Goal: Task Accomplishment & Management: Complete application form

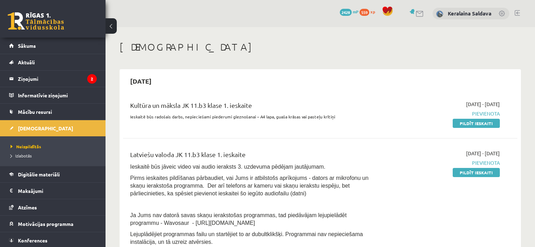
scroll to position [35, 0]
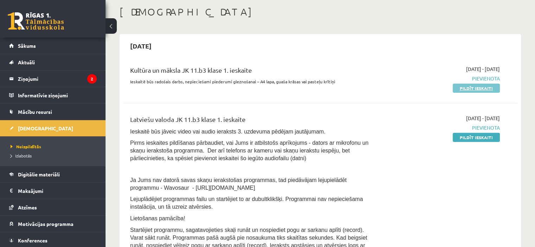
click at [472, 85] on link "Pildīt ieskaiti" at bounding box center [476, 88] width 47 height 9
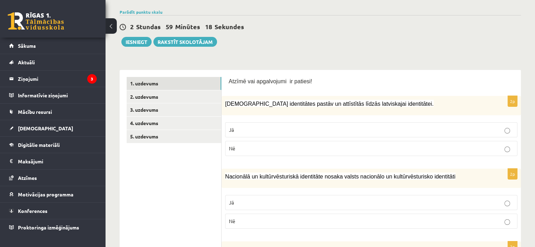
scroll to position [70, 0]
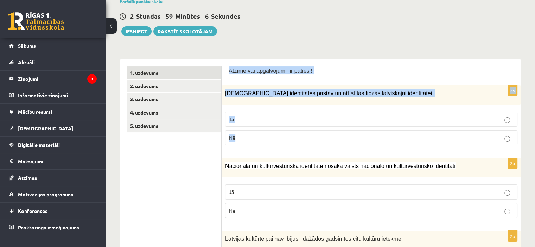
drag, startPoint x: 229, startPoint y: 69, endPoint x: 255, endPoint y: 135, distance: 71.2
copy form "Atzīmē vai apgalvojumi ir patiesi! 2p [DEMOGRAPHIC_DATA] identitātes pastāv un …"
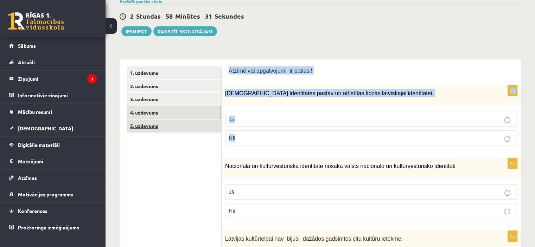
click at [169, 126] on link "5. uzdevums" at bounding box center [174, 126] width 95 height 13
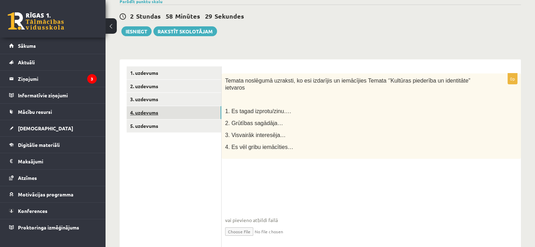
click at [139, 116] on link "4. uzdevums" at bounding box center [174, 112] width 95 height 13
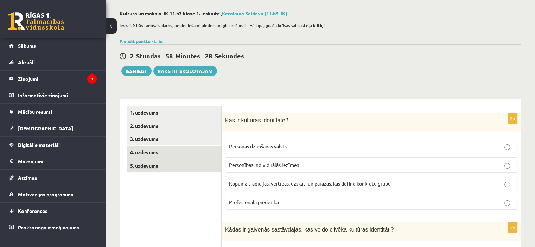
scroll to position [0, 0]
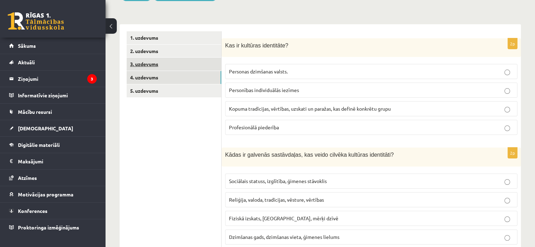
click at [144, 68] on link "3. uzdevums" at bounding box center [174, 64] width 95 height 13
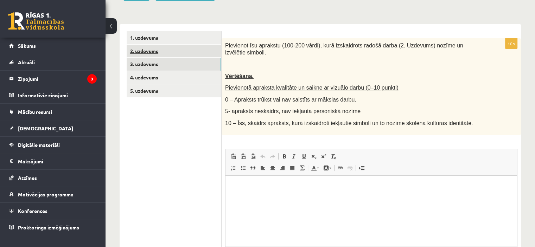
click at [162, 52] on link "2. uzdevums" at bounding box center [174, 51] width 95 height 13
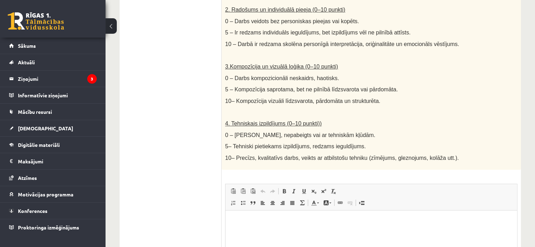
scroll to position [417, 0]
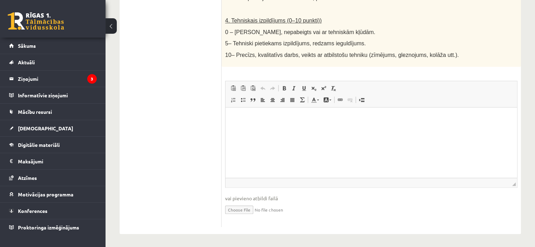
click at [232, 206] on input "file" at bounding box center [371, 209] width 292 height 14
click at [238, 207] on input "file" at bounding box center [371, 209] width 292 height 14
type input "**********"
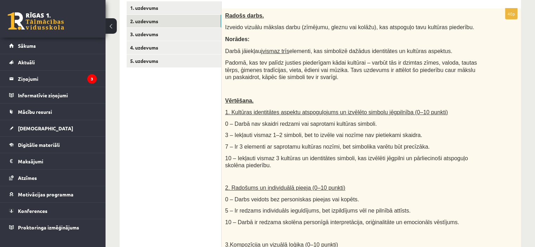
scroll to position [100, 0]
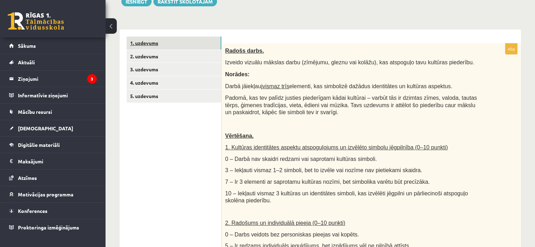
click at [162, 43] on link "1. uzdevums" at bounding box center [174, 43] width 95 height 13
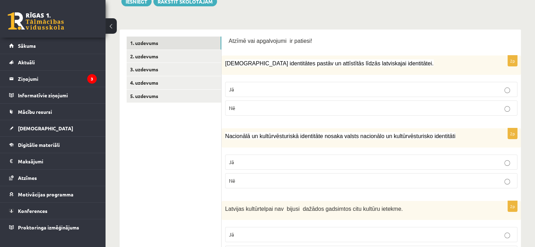
click at [272, 88] on p "Jā" at bounding box center [371, 89] width 285 height 7
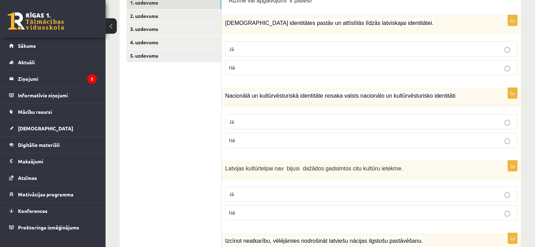
scroll to position [171, 0]
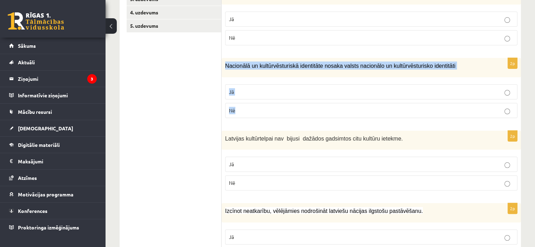
drag, startPoint x: 224, startPoint y: 63, endPoint x: 263, endPoint y: 105, distance: 57.0
click at [263, 105] on div "2p Nacionālā un kultūrvēsturiskā identitāte nosaka valsts nacionālo un kultūrvē…" at bounding box center [371, 91] width 299 height 66
copy div "Nacionālā un kultūrvēsturiskā identitāte nosaka valsts nacionālo un kultūrvēstu…"
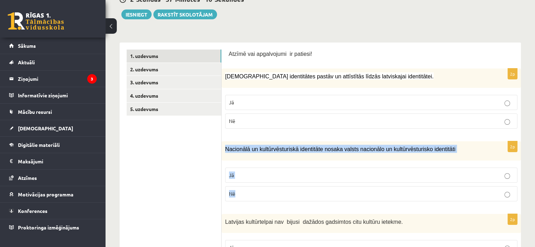
scroll to position [30, 0]
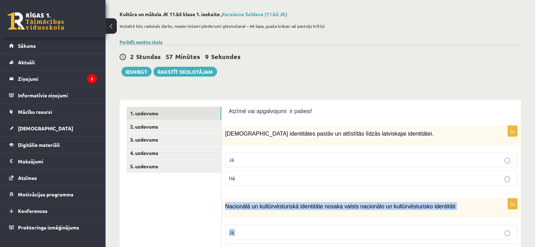
click at [140, 39] on link "Parādīt punktu skalu" at bounding box center [141, 42] width 43 height 6
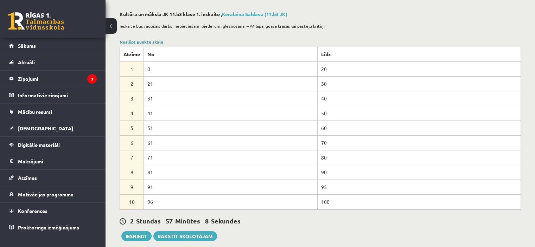
click at [140, 39] on link "Noslēpt punktu skalu" at bounding box center [142, 42] width 44 height 6
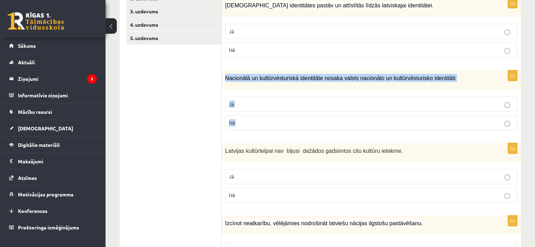
scroll to position [171, 0]
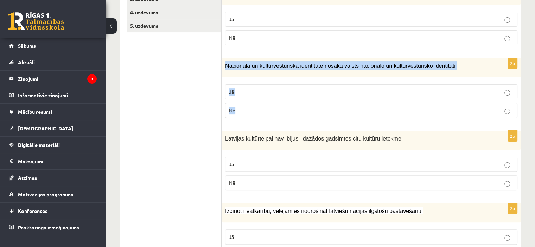
click at [289, 90] on p "Jā" at bounding box center [371, 91] width 285 height 7
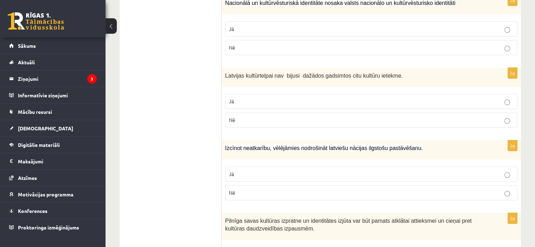
scroll to position [241, 0]
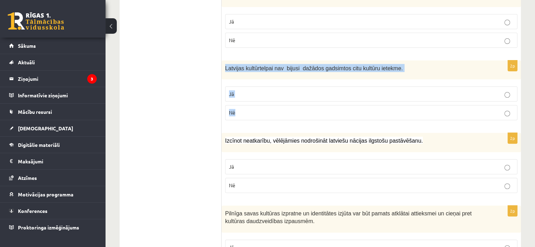
drag, startPoint x: 224, startPoint y: 67, endPoint x: 261, endPoint y: 112, distance: 58.0
click at [260, 112] on div "2p Latvijas kultūrtelpai nav bijusi dažādos gadsimtos citu kultūru ietekme. Jā …" at bounding box center [371, 93] width 299 height 66
copy div "Latvijas kultūrtelpai nav bijusi dažādos gadsimtos citu kultūru ietekme. Jā Nē"
click at [310, 113] on p "Nē" at bounding box center [371, 112] width 285 height 7
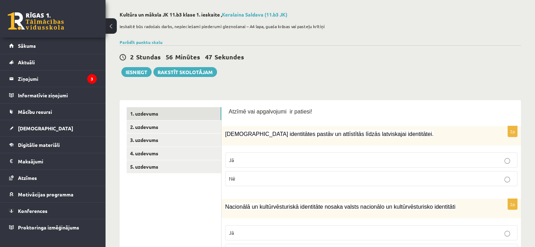
scroll to position [0, 0]
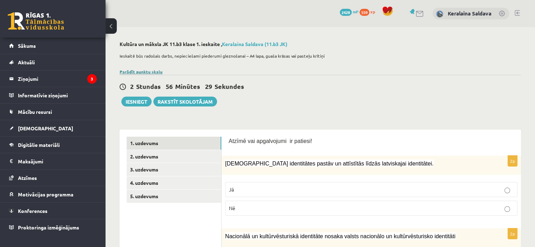
click at [129, 73] on link "Parādīt punktu skalu" at bounding box center [141, 72] width 43 height 6
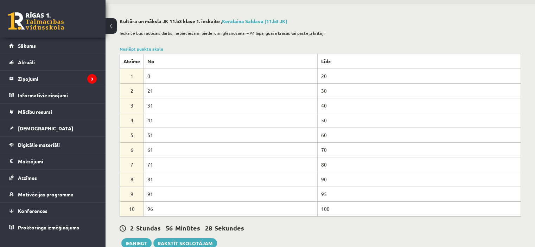
scroll to position [35, 0]
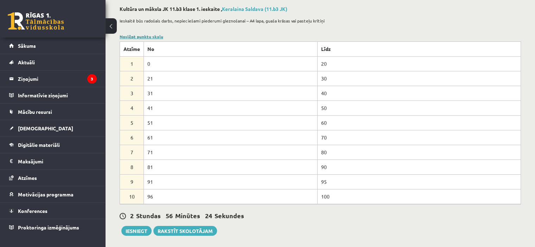
click at [154, 39] on link "Noslēpt punktu skalu" at bounding box center [142, 37] width 44 height 6
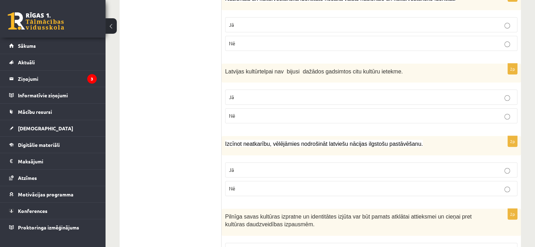
scroll to position [281, 0]
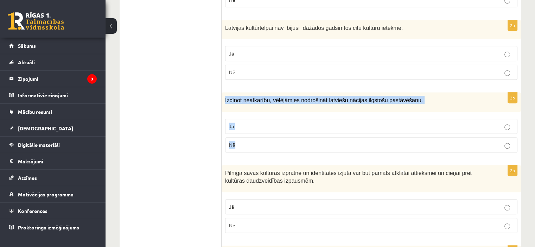
drag, startPoint x: 224, startPoint y: 97, endPoint x: 255, endPoint y: 142, distance: 53.9
click at [255, 142] on div "2p Izcīnot neatkarību, vēlējāmies nodrošināt latviešu nācijas ilgstošu pastāvēš…" at bounding box center [371, 126] width 299 height 66
copy div "Izcīnot neatkarību, vēlējāmies nodrošināt latviešu nācijas ilgstošu pastāvēšanu…"
click at [265, 123] on p "Jā" at bounding box center [371, 126] width 285 height 7
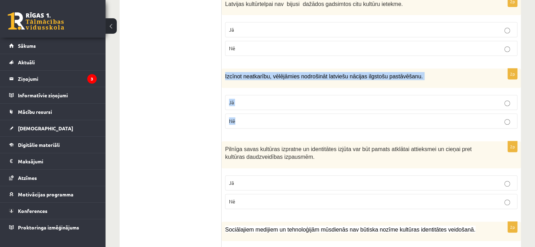
scroll to position [352, 0]
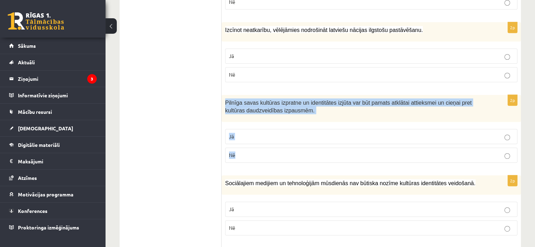
drag, startPoint x: 224, startPoint y: 101, endPoint x: 256, endPoint y: 144, distance: 53.6
click at [256, 144] on div "2p Pilnīga savas kultūras izpratne un identitātes izjūta var būt pamats atklāta…" at bounding box center [371, 132] width 299 height 74
copy div "Pilnīga savas kultūras izpratne un identitātes izjūta var būt pamats atklātai a…"
click at [269, 133] on p "Jā" at bounding box center [371, 136] width 285 height 7
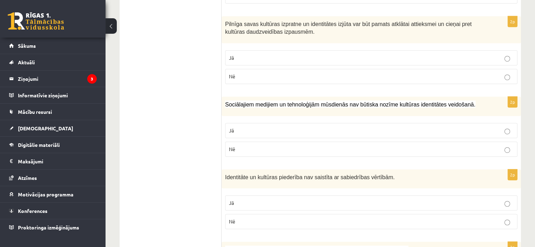
scroll to position [457, 0]
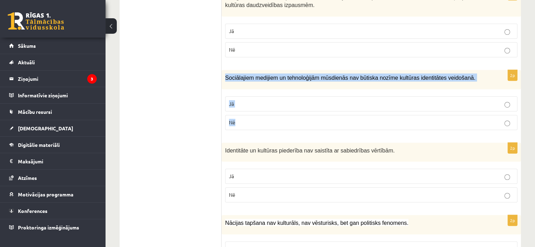
drag, startPoint x: 223, startPoint y: 74, endPoint x: 264, endPoint y: 119, distance: 60.0
click at [264, 119] on div "2p Sociālajiem medijiem un tehnoloģijām mūsdienās nav būtiska nozīme kultūras i…" at bounding box center [371, 103] width 299 height 66
copy div "Sociālajiem medijiem un tehnoloģijām mūsdienās nav būtiska nozīme kultūras iden…"
click at [298, 122] on p "Nē" at bounding box center [371, 122] width 285 height 7
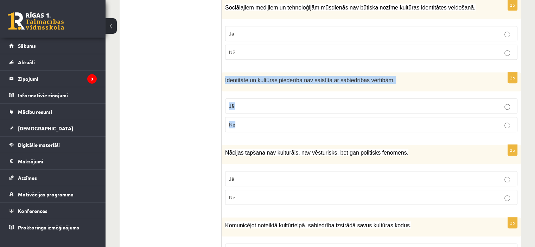
drag, startPoint x: 224, startPoint y: 77, endPoint x: 260, endPoint y: 123, distance: 58.2
click at [260, 123] on div "2p Identitāte un kultūras piederība nav saistīta ar sabiedrības vērtībām. Jā Nē" at bounding box center [371, 105] width 299 height 66
copy div "Identitāte un kultūras piederība nav saistīta ar sabiedrības vērtībām. Jā Nē"
click at [241, 122] on p "Nē" at bounding box center [371, 124] width 285 height 7
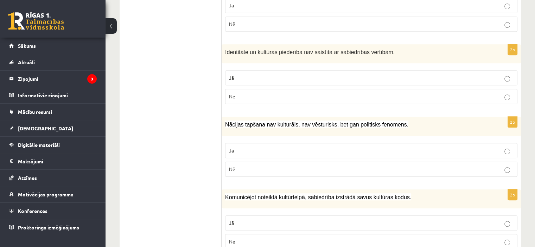
scroll to position [598, 0]
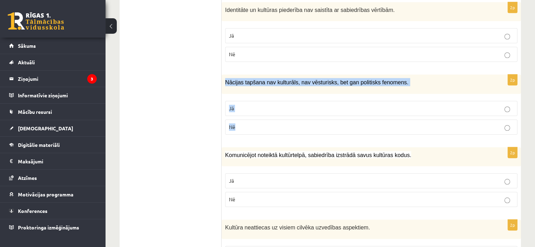
drag, startPoint x: 225, startPoint y: 79, endPoint x: 261, endPoint y: 130, distance: 62.4
click at [261, 130] on div "2p Nācijas tapšana nav kulturāls, nav vēsturisks, bet gan politisks fenomens. J…" at bounding box center [371, 108] width 299 height 66
copy div "Nācijas tapšana nav kulturāls, nav vēsturisks, bet gan politisks fenomens. Jā Nē"
drag, startPoint x: 236, startPoint y: 126, endPoint x: 231, endPoint y: 127, distance: 4.6
click at [236, 126] on p "Nē" at bounding box center [371, 126] width 285 height 7
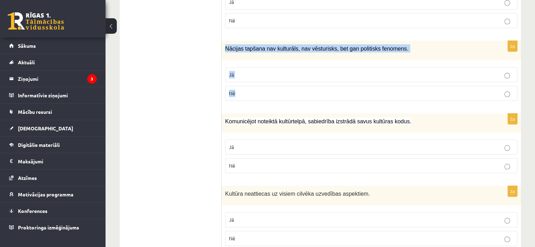
scroll to position [668, 0]
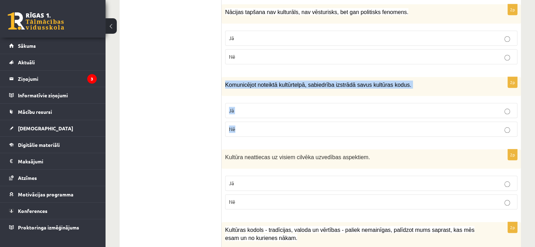
drag, startPoint x: 223, startPoint y: 79, endPoint x: 249, endPoint y: 118, distance: 47.0
click at [249, 118] on div "2p Komunicējot noteiktā kultūrtelpā, sabiedrība izstrādā savus kultūras kodus. …" at bounding box center [371, 110] width 299 height 66
copy div "Komunicējot noteiktā kultūrtelpā, sabiedrība izstrādā savus kultūras kodus. Jā …"
click at [225, 107] on div "2p Komunicējot noteiktā kultūrtelpā, sabiedrība izstrādā savus kultūras kodus. …" at bounding box center [371, 110] width 299 height 66
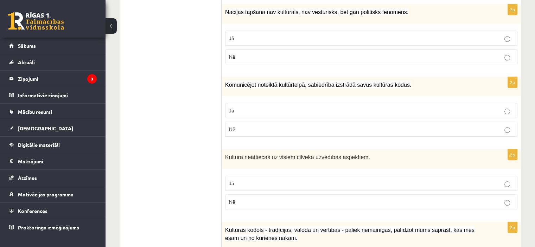
click at [239, 107] on p "Jā" at bounding box center [371, 110] width 285 height 7
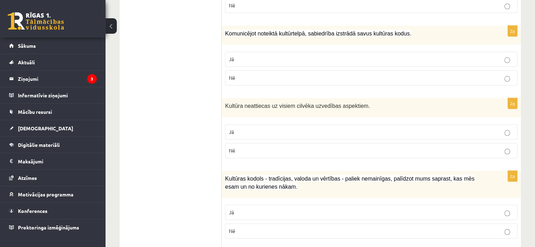
scroll to position [739, 0]
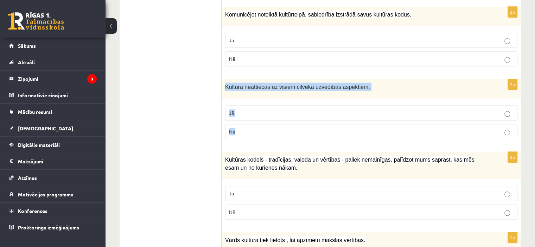
drag, startPoint x: 223, startPoint y: 82, endPoint x: 259, endPoint y: 128, distance: 57.7
click at [259, 128] on div "2p Kultūra neattiecas uz visiem cilvēka uzvedības aspektiem. Jā Nē" at bounding box center [371, 112] width 299 height 66
copy div "Kultūra neattiecas uz visiem cilvēka uzvedības aspektiem. Jā Nē"
click at [264, 128] on p "Nē" at bounding box center [371, 131] width 285 height 7
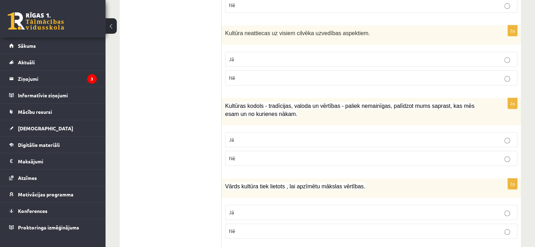
scroll to position [809, 0]
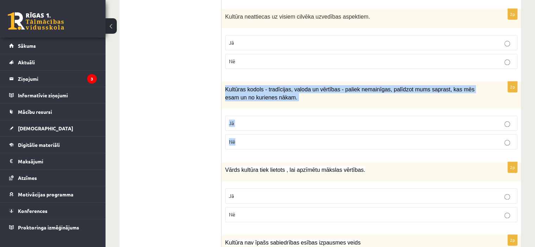
drag, startPoint x: 226, startPoint y: 83, endPoint x: 272, endPoint y: 138, distance: 71.6
click at [272, 138] on div "2p Kultūras kodols - tradīcijas, valoda un vērtības - paliek nemainīgas, palīdz…" at bounding box center [371, 119] width 299 height 74
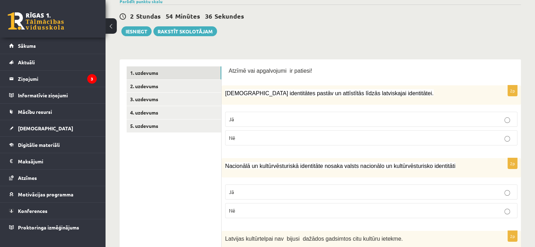
scroll to position [0, 0]
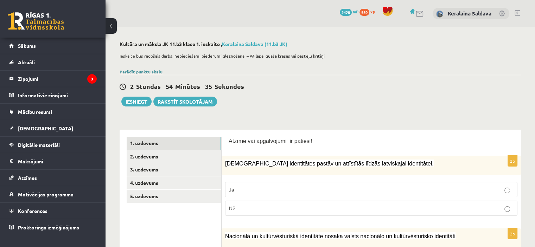
click at [135, 71] on link "Parādīt punktu skalu" at bounding box center [141, 72] width 43 height 6
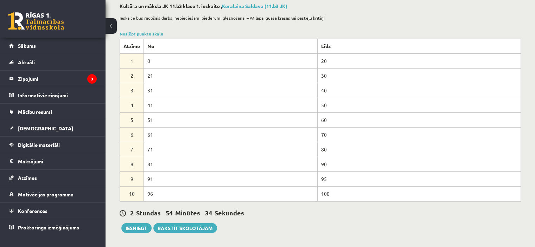
scroll to position [35, 0]
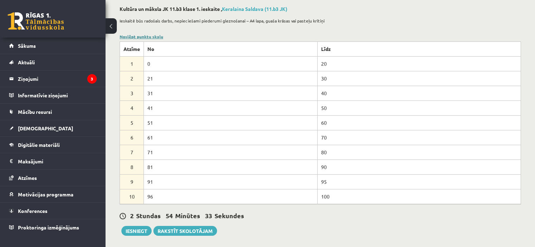
click at [155, 37] on link "Noslēpt punktu skalu" at bounding box center [142, 37] width 44 height 6
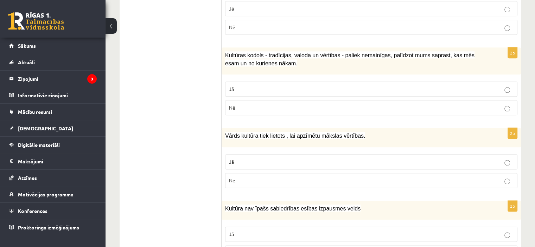
scroll to position [844, 0]
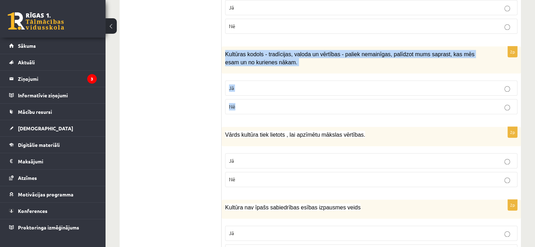
drag, startPoint x: 224, startPoint y: 48, endPoint x: 265, endPoint y: 100, distance: 65.9
click at [265, 100] on div "2p Kultūras kodols - tradīcijas, valoda un vērtības - paliek nemainīgas, palīdz…" at bounding box center [371, 83] width 299 height 74
click at [302, 88] on label "Jā" at bounding box center [371, 88] width 292 height 15
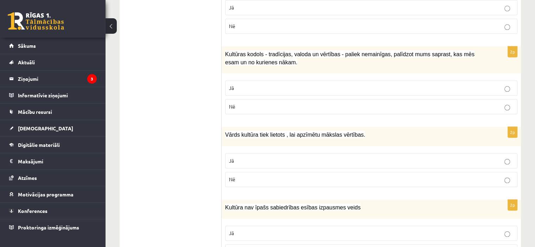
scroll to position [879, 0]
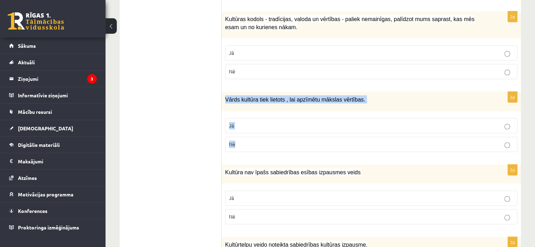
drag, startPoint x: 224, startPoint y: 93, endPoint x: 245, endPoint y: 134, distance: 46.3
click at [245, 134] on div "2p Vārds kultūra tiek lietots , lai apzīmētu mākslas vērtības. Jā Nē" at bounding box center [371, 125] width 299 height 66
click at [312, 122] on p "Jā" at bounding box center [371, 125] width 285 height 7
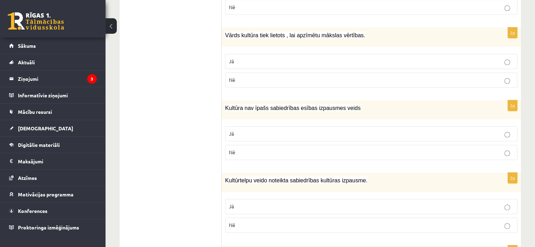
scroll to position [950, 0]
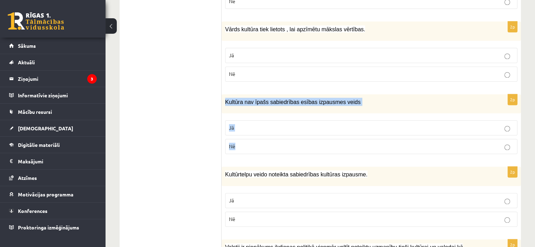
drag, startPoint x: 224, startPoint y: 95, endPoint x: 260, endPoint y: 138, distance: 55.6
click at [260, 138] on div "2p Kultūra nav īpašs sabiedrības esības izpausmes veids Jā Nē" at bounding box center [371, 127] width 299 height 66
click at [278, 143] on p "Nē" at bounding box center [371, 146] width 285 height 7
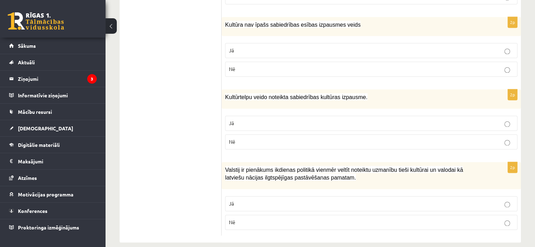
scroll to position [1031, 0]
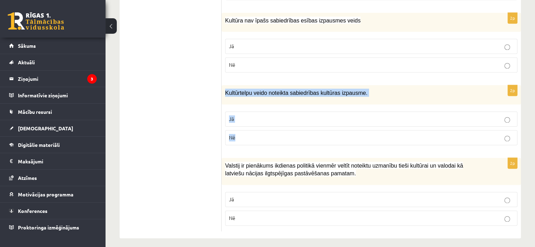
drag, startPoint x: 223, startPoint y: 85, endPoint x: 251, endPoint y: 123, distance: 46.8
click at [251, 123] on div "2p Kultūrtelpu veido noteikta sabiedrības kultūras izpausme. Jā Nē" at bounding box center [371, 118] width 299 height 66
click at [260, 115] on p "Jā" at bounding box center [371, 118] width 285 height 7
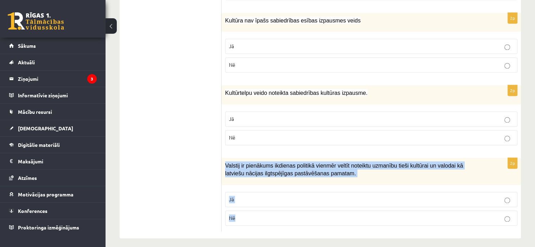
drag, startPoint x: 224, startPoint y: 160, endPoint x: 253, endPoint y: 206, distance: 54.7
click at [253, 206] on div "2p Valstij ir pienākums ikdienas politikā vienmēr veltīt noteiktu uzmanību tieš…" at bounding box center [371, 195] width 299 height 74
click at [241, 196] on p "Jā" at bounding box center [371, 199] width 285 height 7
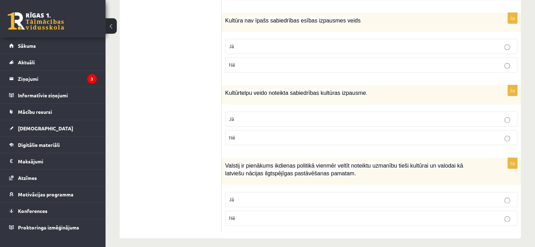
drag, startPoint x: 534, startPoint y: 216, endPoint x: 538, endPoint y: 215, distance: 4.0
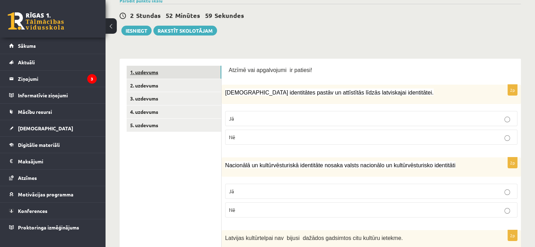
scroll to position [23, 0]
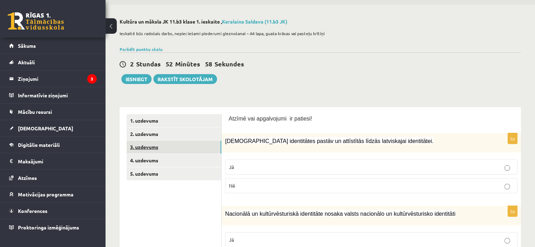
click at [153, 148] on link "3. uzdevums" at bounding box center [174, 147] width 95 height 13
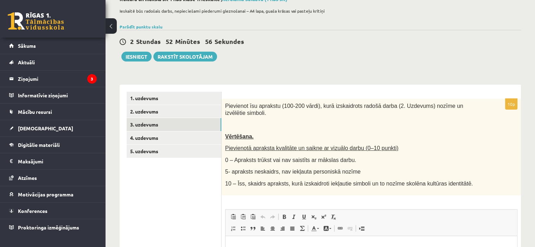
scroll to position [58, 0]
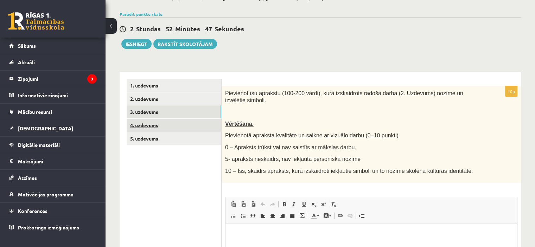
click at [183, 126] on link "4. uzdevums" at bounding box center [174, 125] width 95 height 13
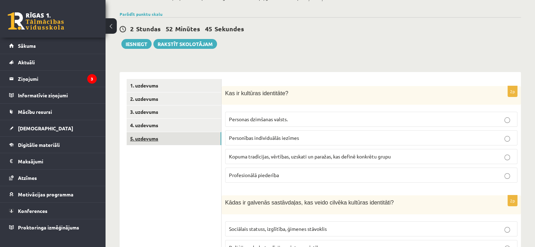
click at [190, 137] on link "5. uzdevums" at bounding box center [174, 138] width 95 height 13
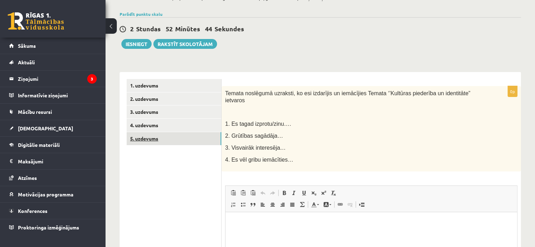
scroll to position [0, 0]
click at [183, 125] on link "4. uzdevums" at bounding box center [174, 125] width 95 height 13
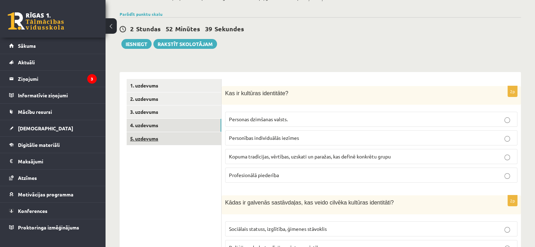
click at [177, 139] on link "5. uzdevums" at bounding box center [174, 138] width 95 height 13
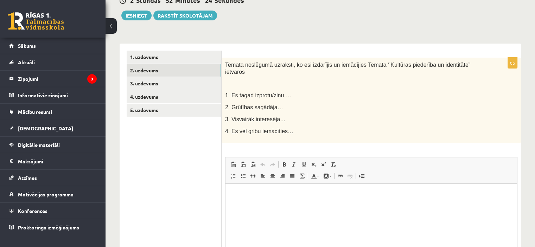
click at [173, 76] on link "2. uzdevums" at bounding box center [174, 70] width 95 height 13
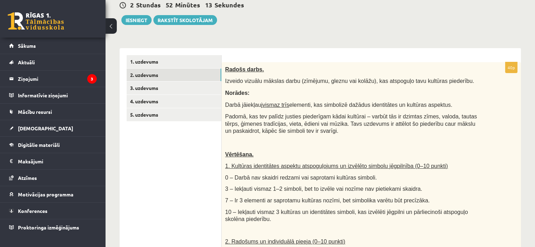
scroll to position [72, 0]
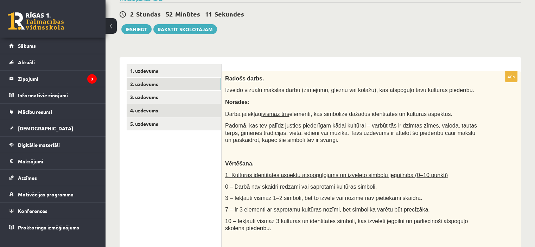
click at [180, 108] on link "4. uzdevums" at bounding box center [174, 110] width 95 height 13
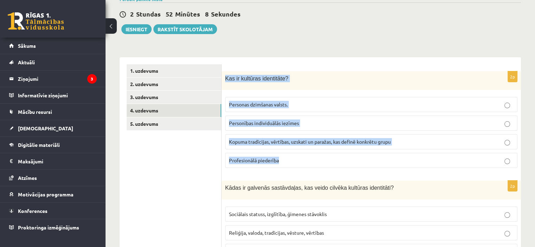
drag, startPoint x: 223, startPoint y: 76, endPoint x: 292, endPoint y: 156, distance: 105.5
click at [292, 156] on div "2p Kas ir kultūras identitāte? Personas dzimšanas valsts. Personības individuāl…" at bounding box center [371, 122] width 299 height 103
click at [272, 142] on span "Kopuma tradīcijas, vērtības, uzskati un paražas, kas definē konkrētu grupu" at bounding box center [310, 142] width 162 height 6
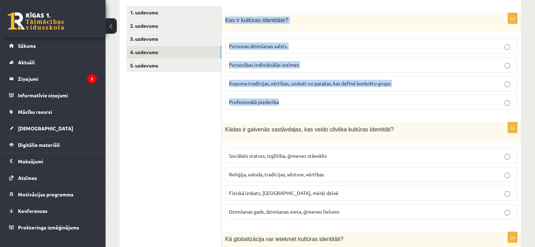
scroll to position [178, 0]
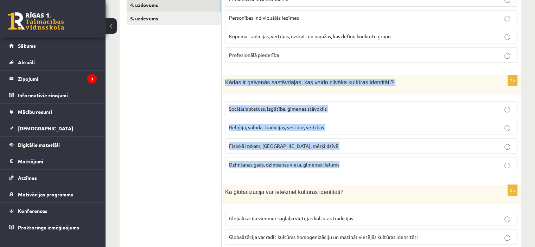
drag, startPoint x: 225, startPoint y: 82, endPoint x: 349, endPoint y: 156, distance: 144.0
click at [349, 156] on div "2p Kādas ir galvenās sastāvdaļas, kas veido cilvēka kultūras identitāti? Sociāl…" at bounding box center [371, 126] width 299 height 103
click at [274, 125] on span "Reliģija, valoda, tradīcijas, vēsture, vērtības" at bounding box center [276, 127] width 95 height 6
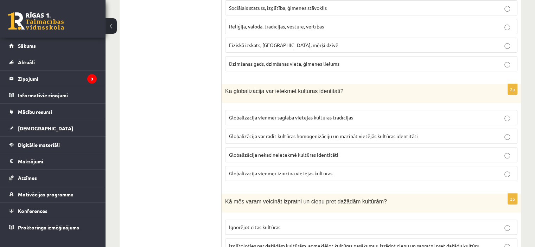
scroll to position [283, 0]
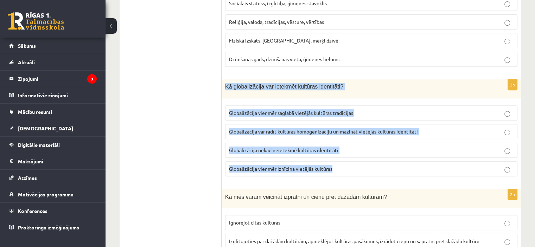
drag, startPoint x: 223, startPoint y: 81, endPoint x: 360, endPoint y: 171, distance: 164.3
click at [360, 171] on div "2p Kā globalizācija var ietekmēt kultūras identitāti? Globalizācija vienmēr sag…" at bounding box center [371, 130] width 299 height 103
click at [302, 129] on span "Globalizācija var radīt kultūras homogenizāciju un mazināt vietējās kultūras id…" at bounding box center [323, 131] width 189 height 6
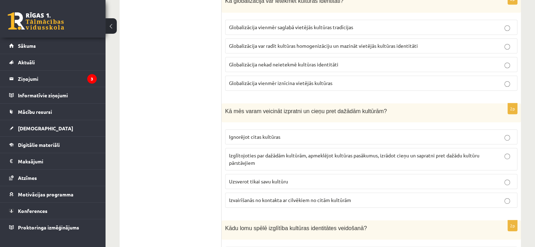
scroll to position [389, 0]
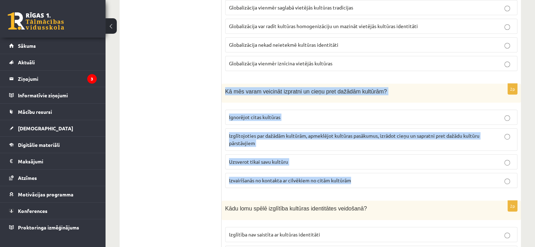
drag, startPoint x: 225, startPoint y: 88, endPoint x: 363, endPoint y: 173, distance: 162.1
click at [363, 173] on div "2p Kā mēs varam veicināt izpratni un cieņu pret dažādām kultūrām? Ignorējot cit…" at bounding box center [371, 139] width 299 height 110
click at [317, 133] on span "Izglītojoties par dažādām kultūrām, apmeklējot kultūras pasākumus, izrādot cieņ…" at bounding box center [354, 140] width 250 height 14
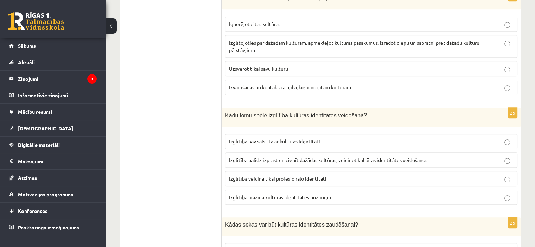
scroll to position [495, 0]
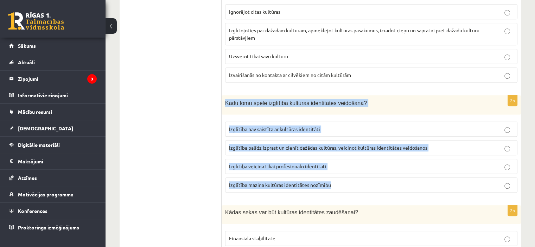
drag, startPoint x: 224, startPoint y: 97, endPoint x: 356, endPoint y: 187, distance: 159.6
click at [356, 187] on div "2p Kādu lomu spēlē izglītība kultūras identitātes veidošanā? Izglītība nav sais…" at bounding box center [371, 146] width 299 height 103
click at [317, 145] on span "Izglītība palīdz izprast un cienīt dažādas kultūras, veicinot kultūras identitā…" at bounding box center [328, 148] width 198 height 6
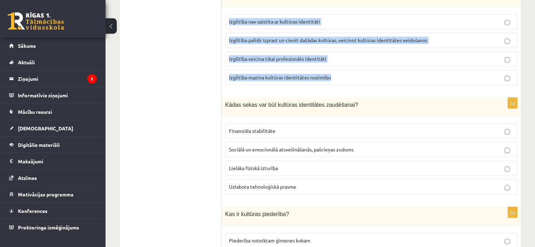
scroll to position [670, 0]
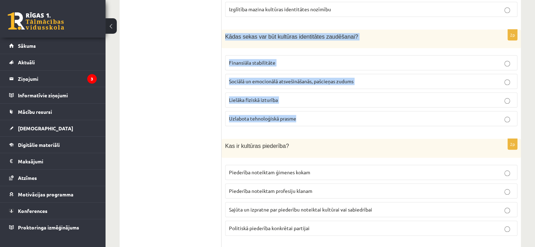
drag, startPoint x: 223, startPoint y: 32, endPoint x: 322, endPoint y: 111, distance: 126.7
click at [322, 111] on div "2p Kādas sekas var būt kultūras identitātes zaudēšanai? Finansiāla stabilitāte …" at bounding box center [371, 81] width 299 height 103
click at [301, 81] on span "Sociālā un emocionālā atsvešināšanās, pašcieņas zudums" at bounding box center [291, 81] width 125 height 6
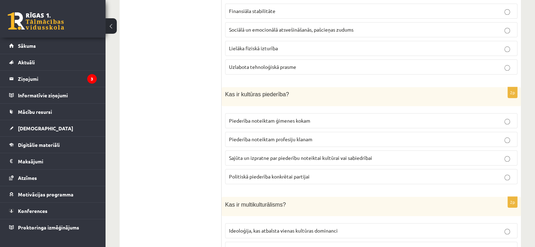
scroll to position [741, 0]
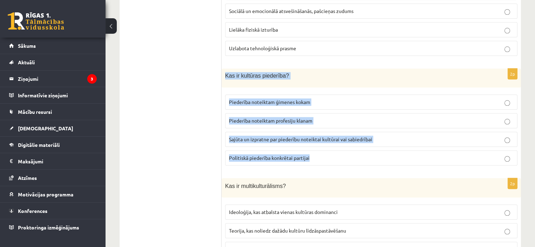
drag, startPoint x: 224, startPoint y: 71, endPoint x: 332, endPoint y: 148, distance: 132.9
click at [332, 148] on div "2p Kas ir kultūras piederība? Piederība noteiktam ģimenes kokam Piederība notei…" at bounding box center [371, 120] width 299 height 103
click at [265, 136] on span "Sajūta un izpratne par piederību noteiktai kultūrai vai sabiedrībai" at bounding box center [300, 139] width 143 height 6
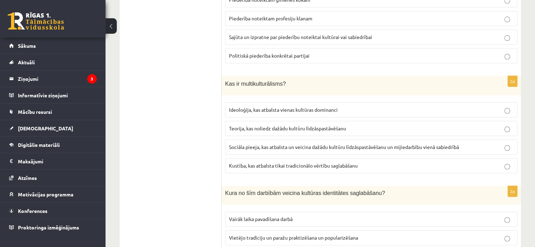
scroll to position [881, 0]
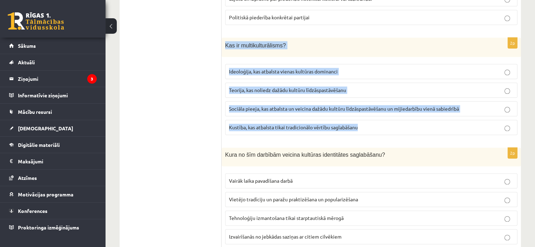
drag, startPoint x: 224, startPoint y: 39, endPoint x: 387, endPoint y: 117, distance: 180.6
click at [387, 117] on div "2p Kas ir multikulturālisms? Ideoloģija, kas atbalsta vienas kultūras dominanci…" at bounding box center [371, 89] width 299 height 103
click at [267, 106] on span "Sociāla pieeja, kas atbalsta un veicina dažādu kultūru līdzāspastāvēšanu un mij…" at bounding box center [344, 109] width 230 height 6
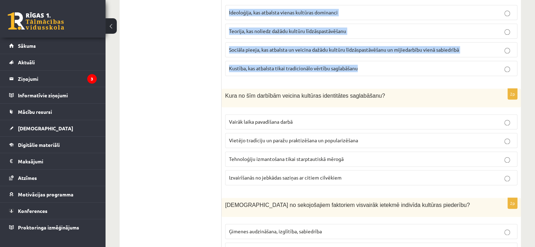
scroll to position [952, 0]
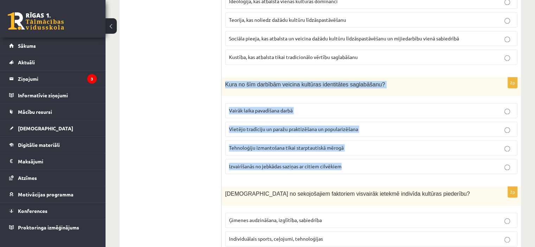
drag, startPoint x: 225, startPoint y: 79, endPoint x: 366, endPoint y: 152, distance: 159.4
click at [366, 152] on div "2p Kura no šīm darbībām veicina kultūras identitātes saglabāšanu? Vairāk laika …" at bounding box center [371, 128] width 299 height 103
click at [263, 122] on label "Vietējo tradīciju un paražu praktizēšana un popularizēšana" at bounding box center [371, 129] width 292 height 15
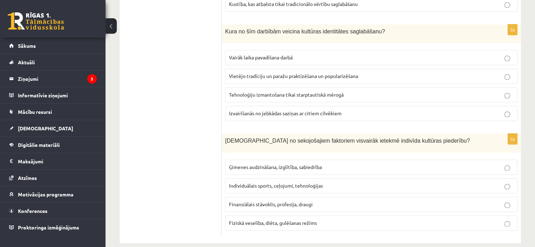
scroll to position [1009, 0]
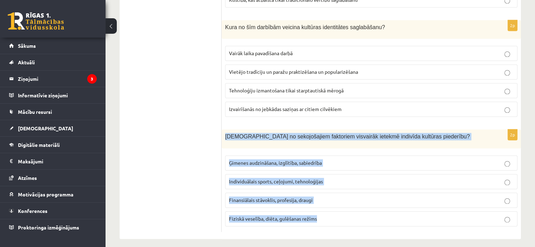
drag, startPoint x: 226, startPoint y: 130, endPoint x: 353, endPoint y: 207, distance: 148.6
click at [353, 207] on div "2p Kuri no sekojošajiem faktoriem visvairāk ietekmē indivīda kultūras piederību…" at bounding box center [371, 180] width 299 height 103
click at [264, 160] on span "Ģimenes audzināšana, izglītība, sabiedrība" at bounding box center [275, 163] width 93 height 6
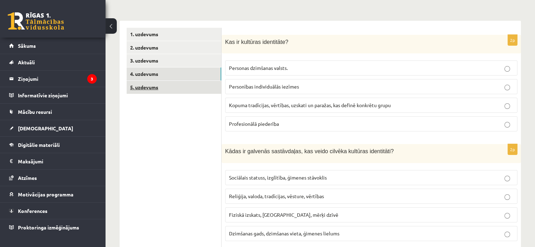
scroll to position [59, 0]
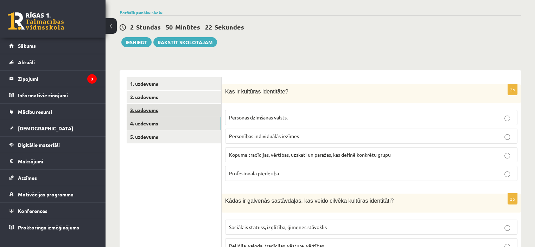
click at [182, 110] on link "3. uzdevums" at bounding box center [174, 110] width 95 height 13
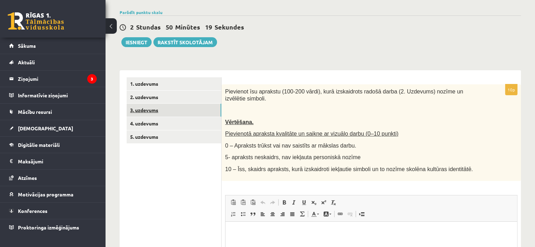
scroll to position [0, 0]
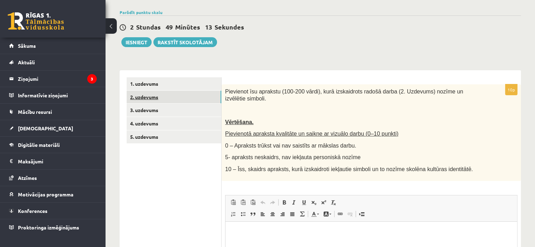
click at [151, 100] on link "2. uzdevums" at bounding box center [174, 97] width 95 height 13
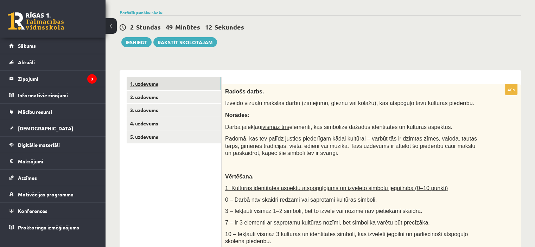
click at [154, 85] on link "1. uzdevums" at bounding box center [174, 83] width 95 height 13
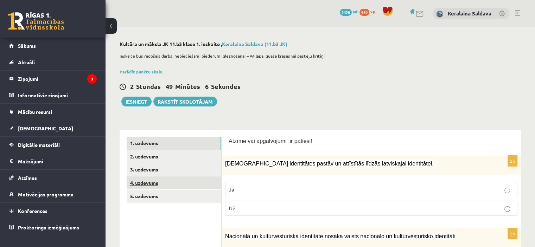
click at [140, 180] on link "4. uzdevums" at bounding box center [174, 183] width 95 height 13
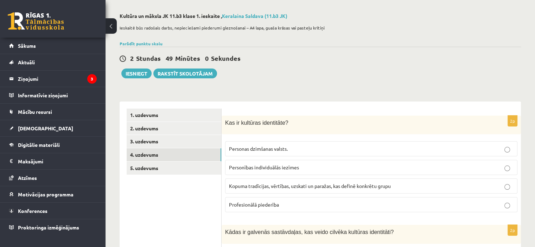
scroll to position [70, 0]
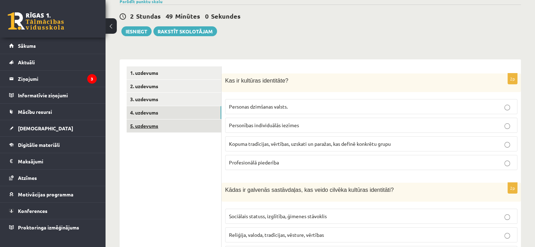
click at [177, 130] on link "5. uzdevums" at bounding box center [174, 126] width 95 height 13
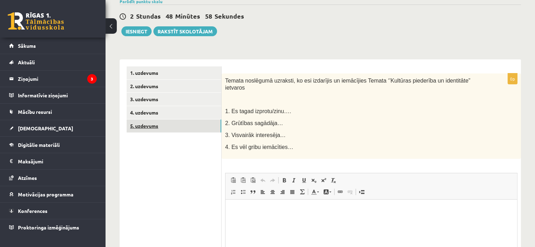
scroll to position [0, 0]
click at [139, 96] on link "3. uzdevums" at bounding box center [174, 99] width 95 height 13
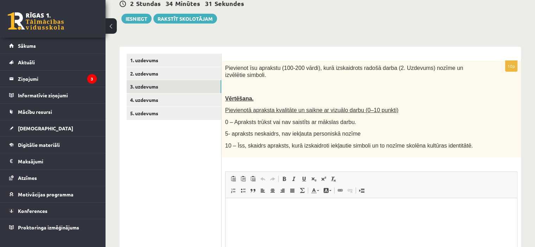
scroll to position [106, 0]
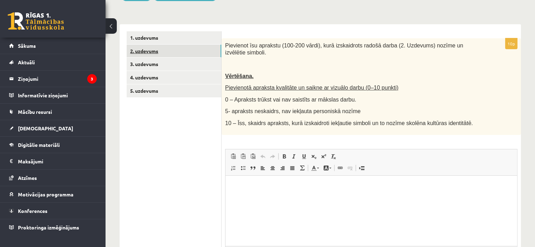
click at [169, 50] on link "2. uzdevums" at bounding box center [174, 51] width 95 height 13
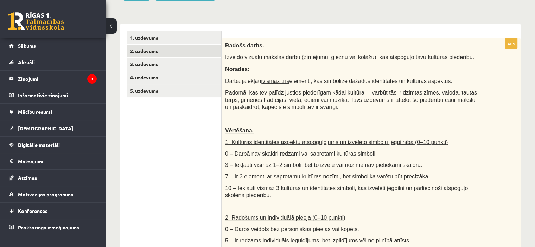
scroll to position [0, 0]
click at [199, 69] on link "3. uzdevums" at bounding box center [174, 64] width 95 height 13
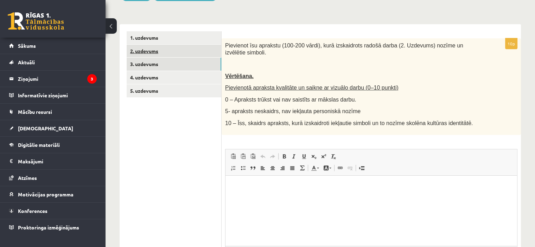
click at [166, 54] on link "2. uzdevums" at bounding box center [174, 51] width 95 height 13
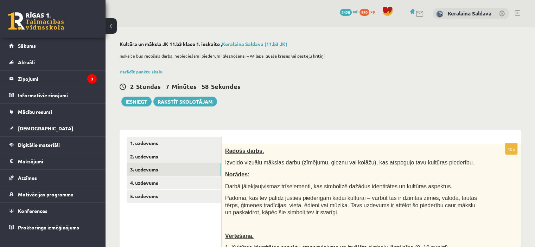
click at [180, 170] on link "3. uzdevums" at bounding box center [174, 169] width 95 height 13
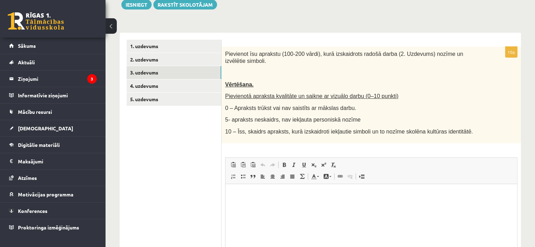
scroll to position [141, 0]
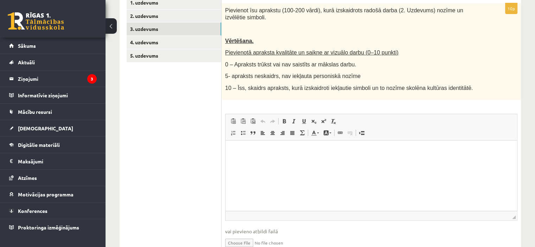
click at [314, 162] on html at bounding box center [371, 150] width 292 height 21
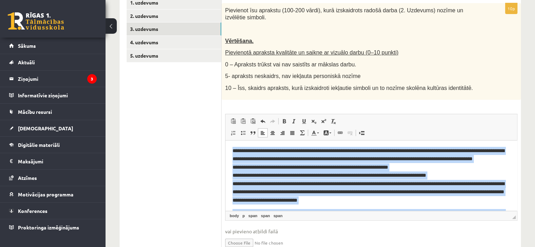
scroll to position [0, 0]
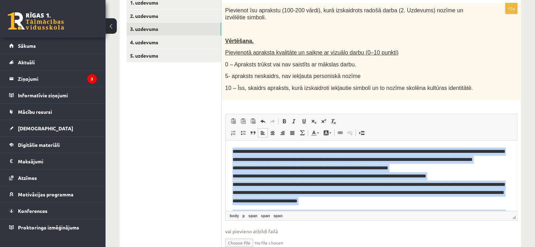
drag, startPoint x: 419, startPoint y: 203, endPoint x: 460, endPoint y: 248, distance: 60.5
click at [225, 140] on html "**********" at bounding box center [371, 190] width 292 height 101
click at [332, 119] on span at bounding box center [334, 122] width 6 height 6
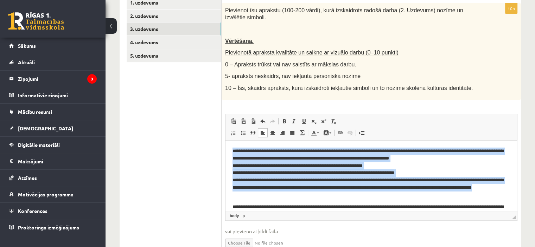
click at [306, 184] on p "**********" at bounding box center [368, 172] width 272 height 51
click at [249, 164] on p "**********" at bounding box center [368, 172] width 272 height 51
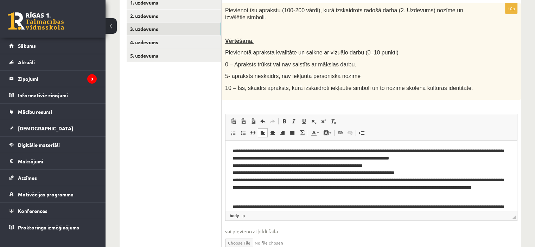
click at [248, 174] on p "**********" at bounding box center [368, 172] width 272 height 51
click at [295, 180] on p "**********" at bounding box center [368, 172] width 272 height 51
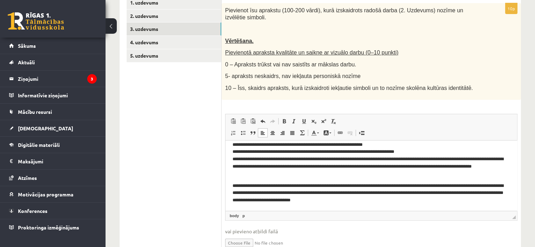
scroll to position [21, 0]
click at [231, 184] on html "**********" at bounding box center [371, 165] width 292 height 92
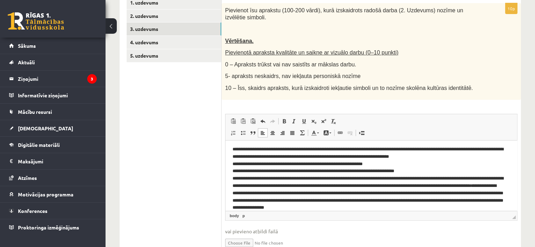
scroll to position [0, 0]
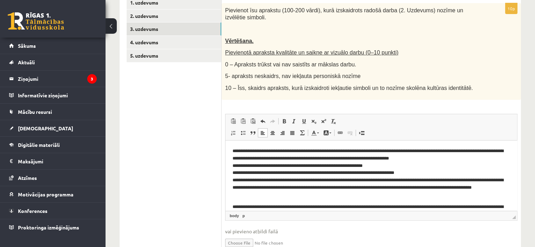
click at [463, 157] on p "**********" at bounding box center [368, 172] width 272 height 51
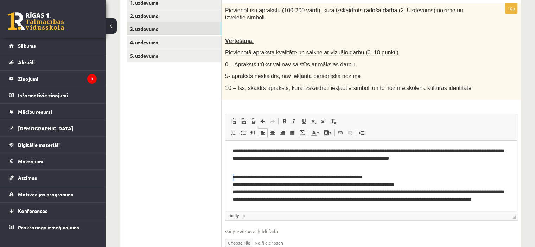
click at [234, 177] on p "**********" at bounding box center [368, 189] width 272 height 44
click at [232, 178] on html "**********" at bounding box center [371, 191] width 292 height 103
click at [232, 176] on p "**********" at bounding box center [368, 189] width 272 height 44
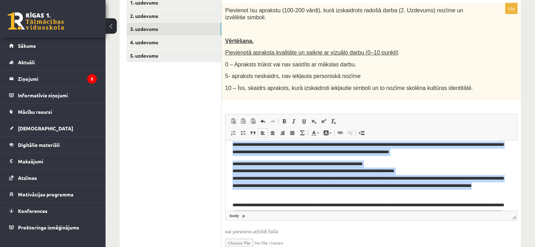
scroll to position [26, 0]
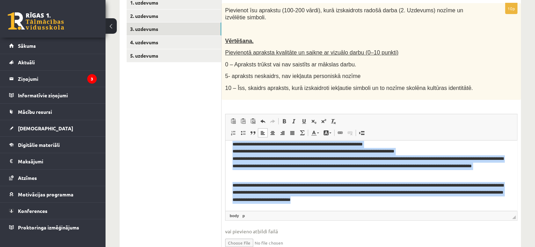
drag, startPoint x: 232, startPoint y: 150, endPoint x: 433, endPoint y: 207, distance: 208.7
click at [433, 207] on html "**********" at bounding box center [371, 162] width 292 height 96
click at [334, 119] on span at bounding box center [334, 122] width 6 height 6
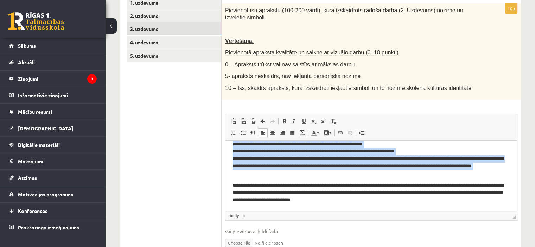
click at [344, 146] on p "**********" at bounding box center [368, 159] width 272 height 37
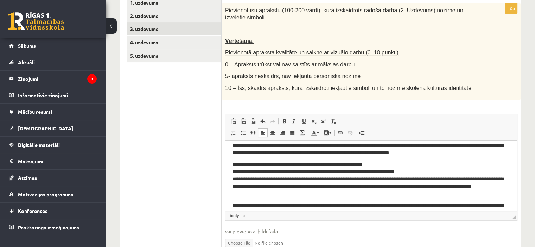
scroll to position [0, 0]
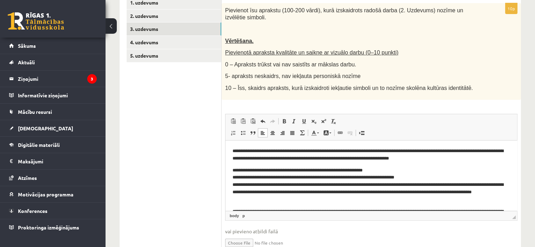
click at [334, 157] on p "**********" at bounding box center [368, 154] width 272 height 15
click at [333, 156] on p "**********" at bounding box center [368, 154] width 272 height 15
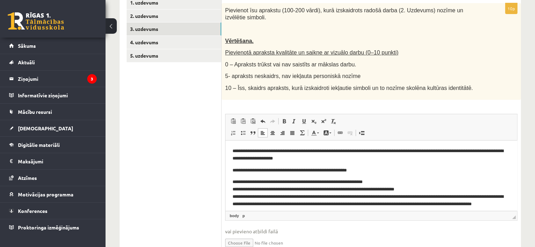
click at [232, 181] on p "**********" at bounding box center [368, 196] width 272 height 37
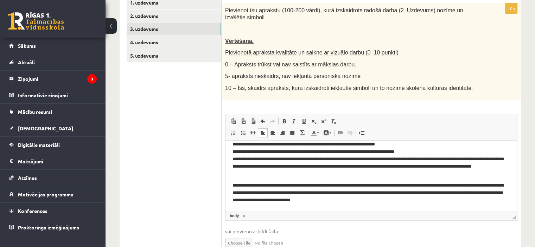
scroll to position [70, 0]
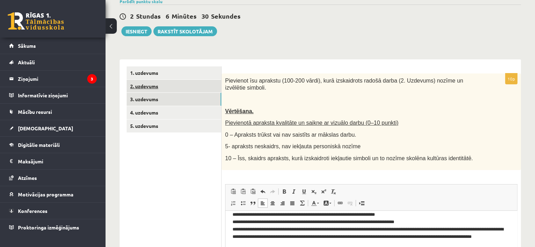
click at [160, 87] on link "2. uzdevums" at bounding box center [174, 86] width 95 height 13
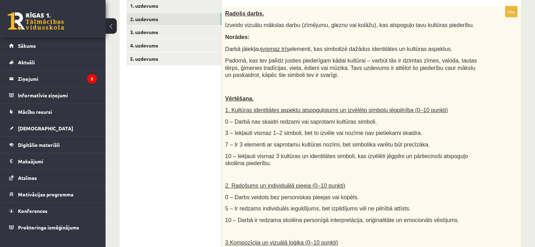
scroll to position [72, 0]
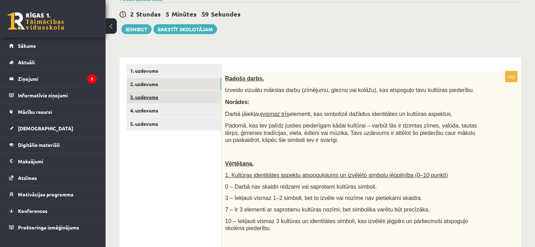
click at [159, 100] on link "3. uzdevums" at bounding box center [174, 97] width 95 height 13
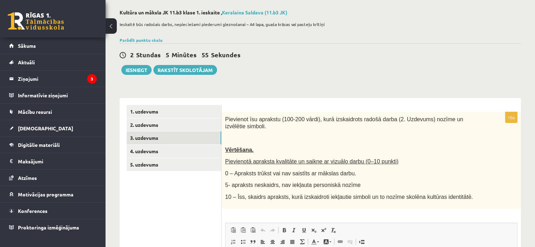
scroll to position [26, 0]
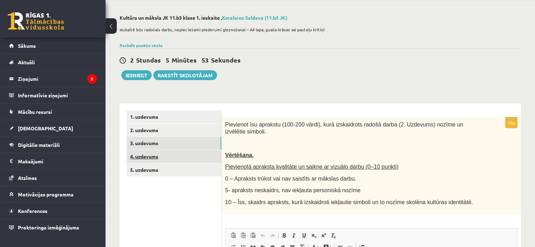
click at [173, 156] on link "4. uzdevums" at bounding box center [174, 156] width 95 height 13
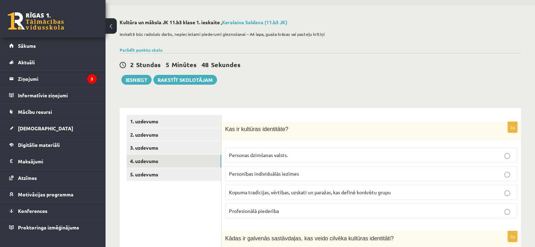
scroll to position [0, 0]
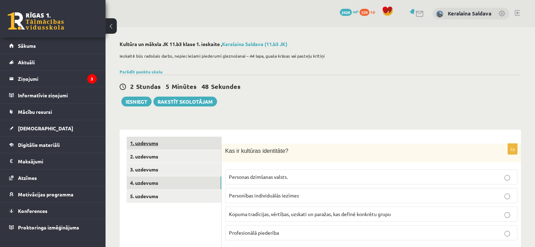
click at [155, 146] on link "1. uzdevums" at bounding box center [174, 143] width 95 height 13
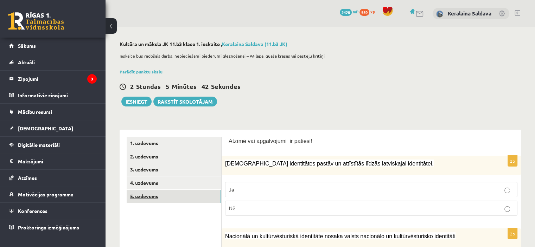
click at [139, 201] on link "5. uzdevums" at bounding box center [174, 196] width 95 height 13
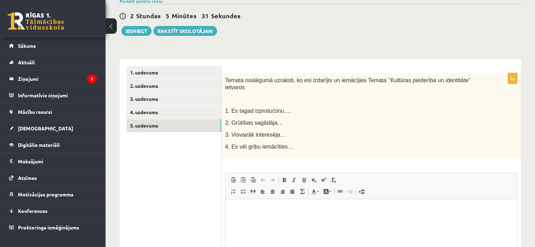
scroll to position [16, 0]
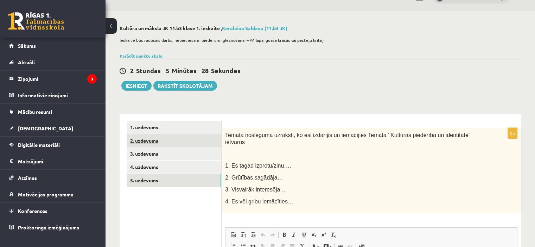
click at [165, 137] on link "2. uzdevums" at bounding box center [174, 140] width 95 height 13
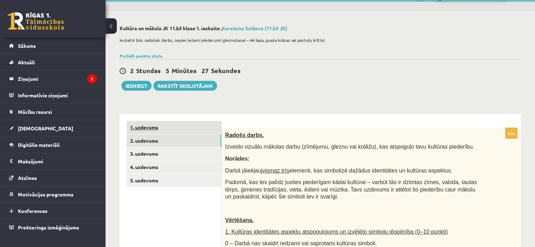
click at [168, 130] on link "1. uzdevums" at bounding box center [174, 127] width 95 height 13
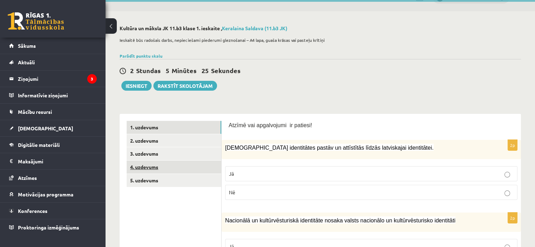
scroll to position [86, 0]
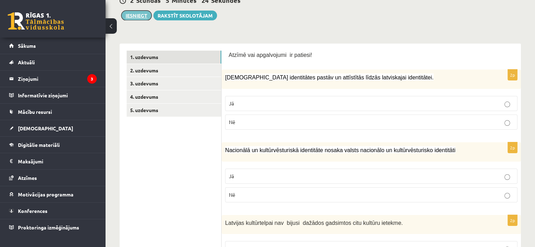
click at [139, 15] on button "Iesniegt" at bounding box center [136, 16] width 30 height 10
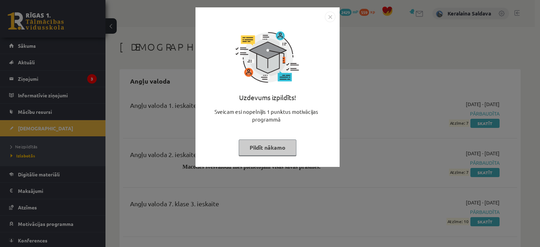
click at [330, 16] on img "Close" at bounding box center [330, 17] width 11 height 11
